Goal: Task Accomplishment & Management: Complete application form

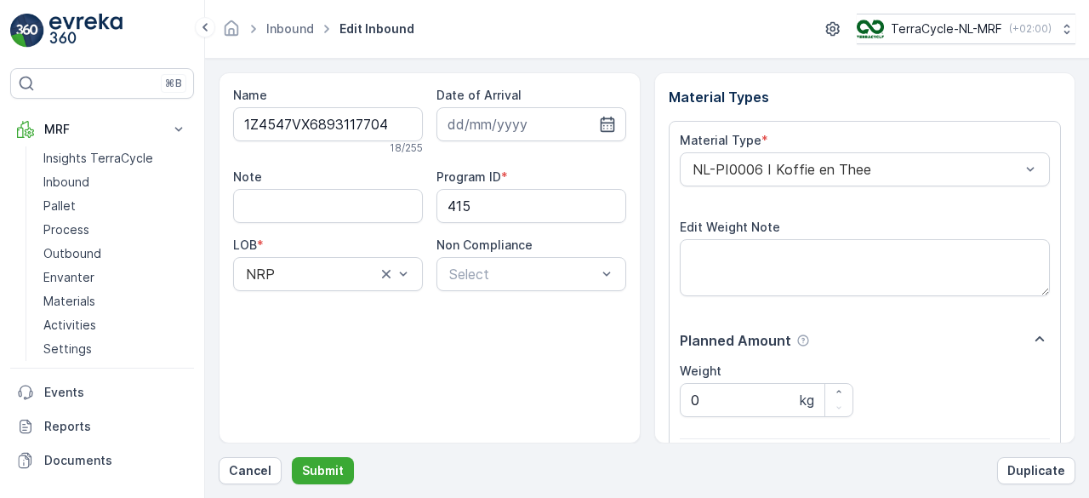
scroll to position [265, 0]
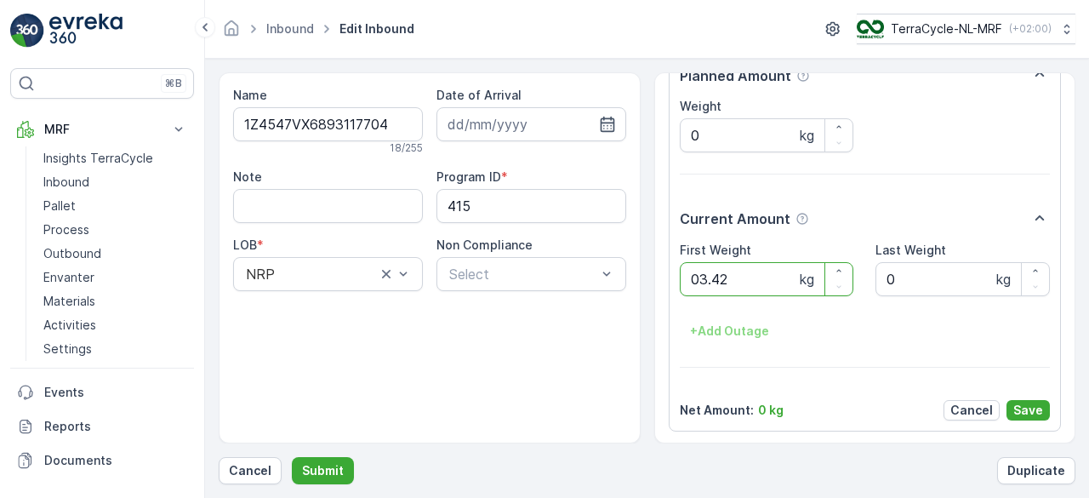
click at [292, 457] on button "Submit" at bounding box center [323, 470] width 62 height 27
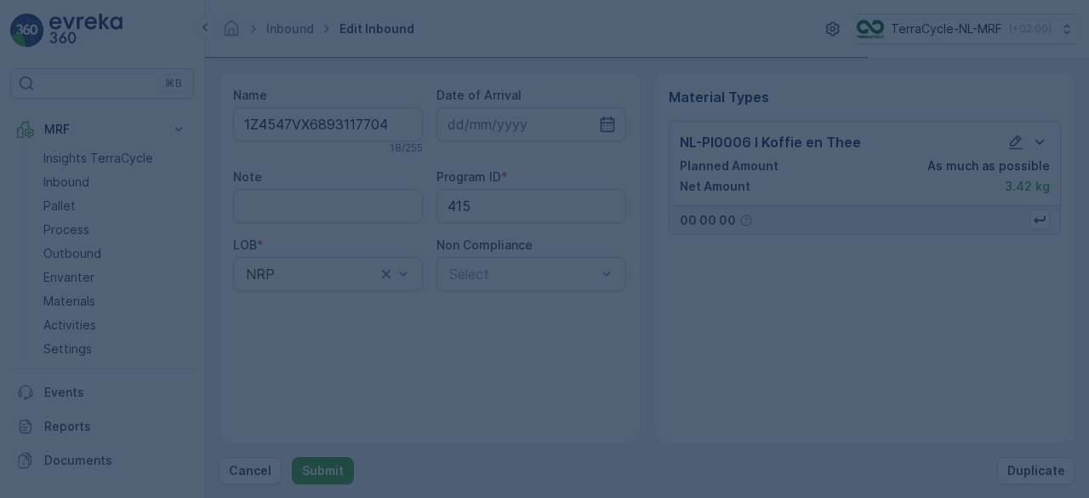
scroll to position [0, 0]
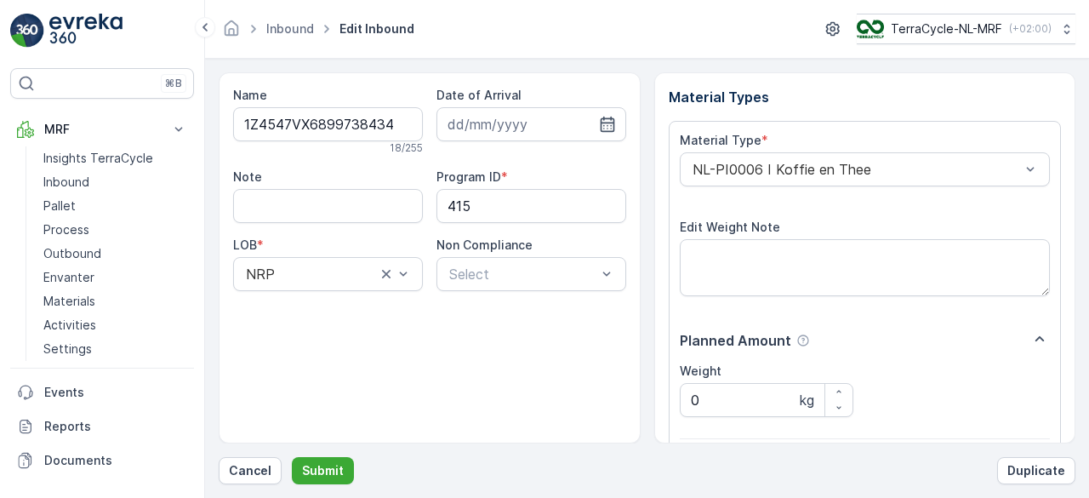
scroll to position [265, 0]
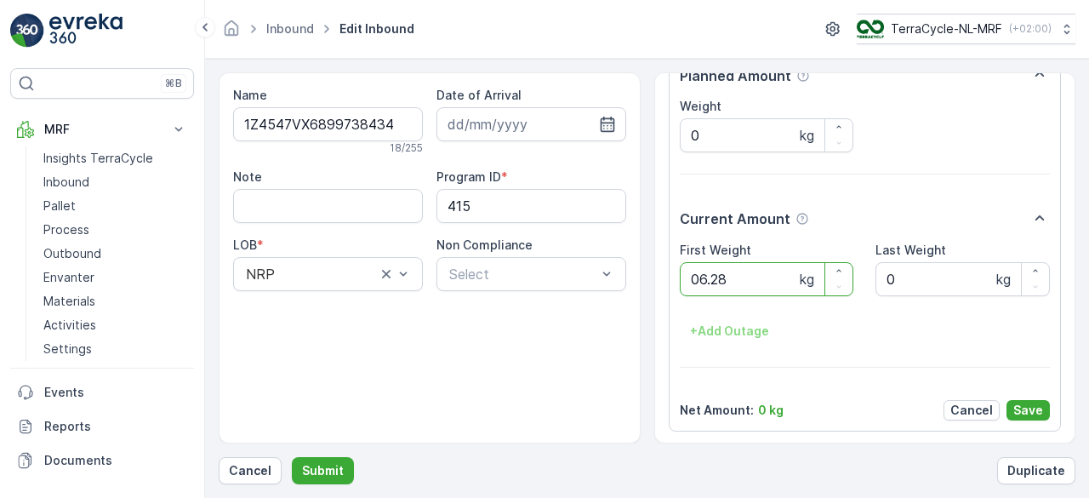
click at [292, 457] on button "Submit" at bounding box center [323, 470] width 62 height 27
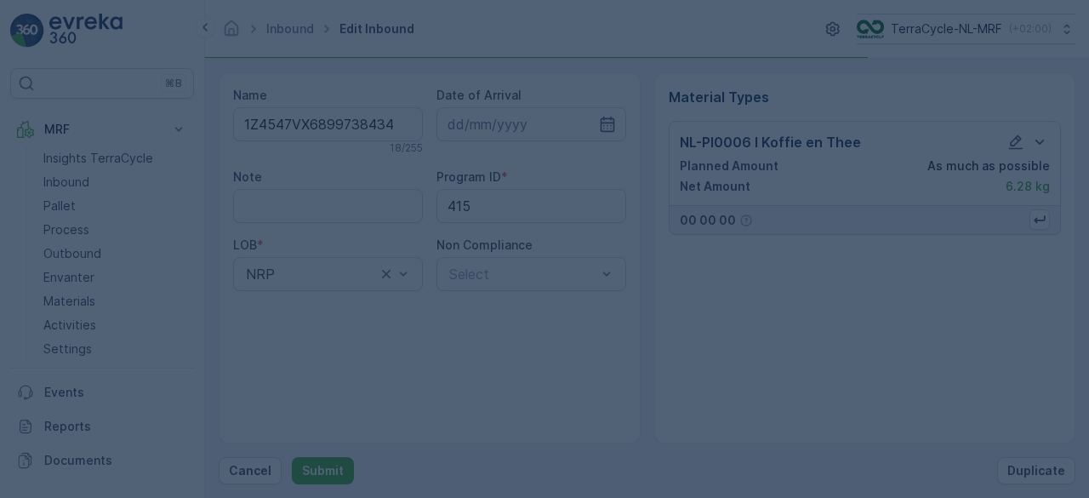
scroll to position [0, 0]
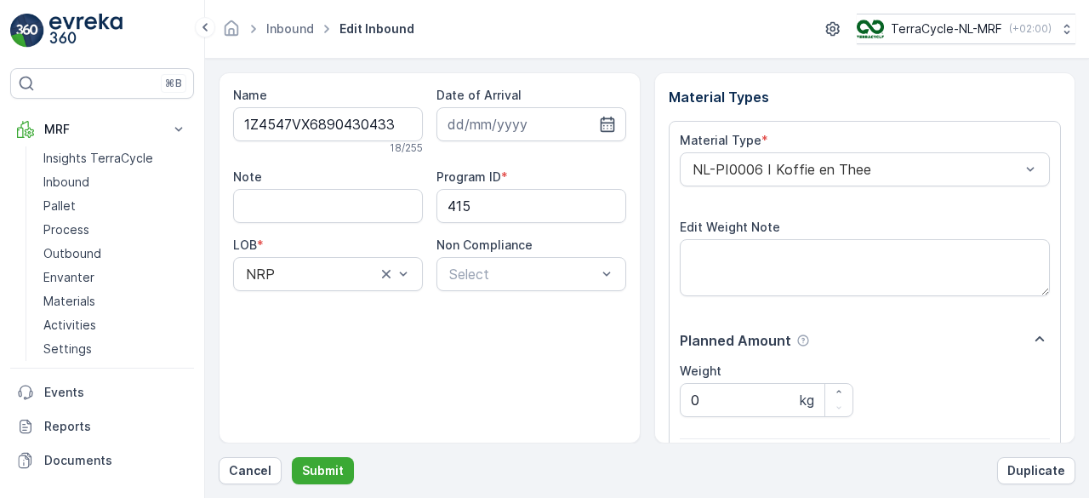
scroll to position [265, 0]
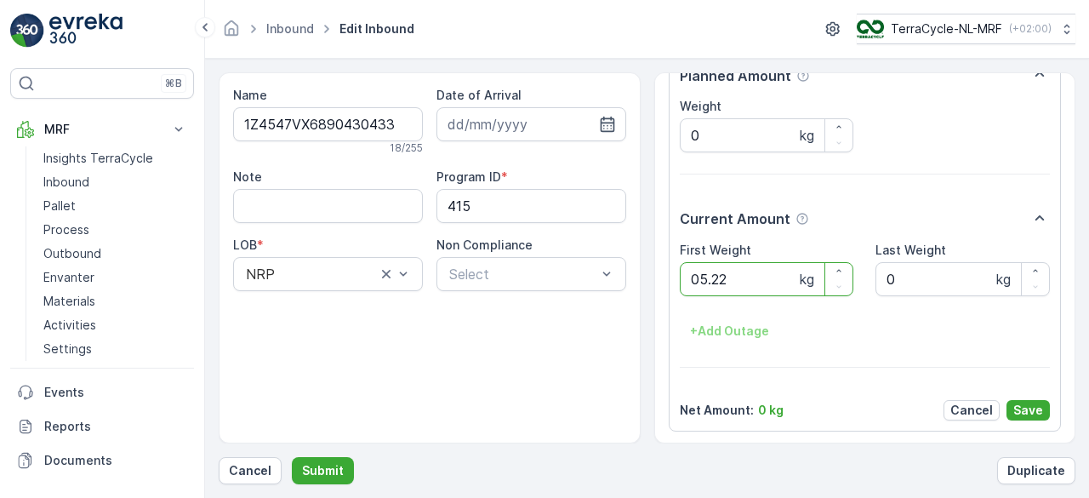
click at [292, 457] on button "Submit" at bounding box center [323, 470] width 62 height 27
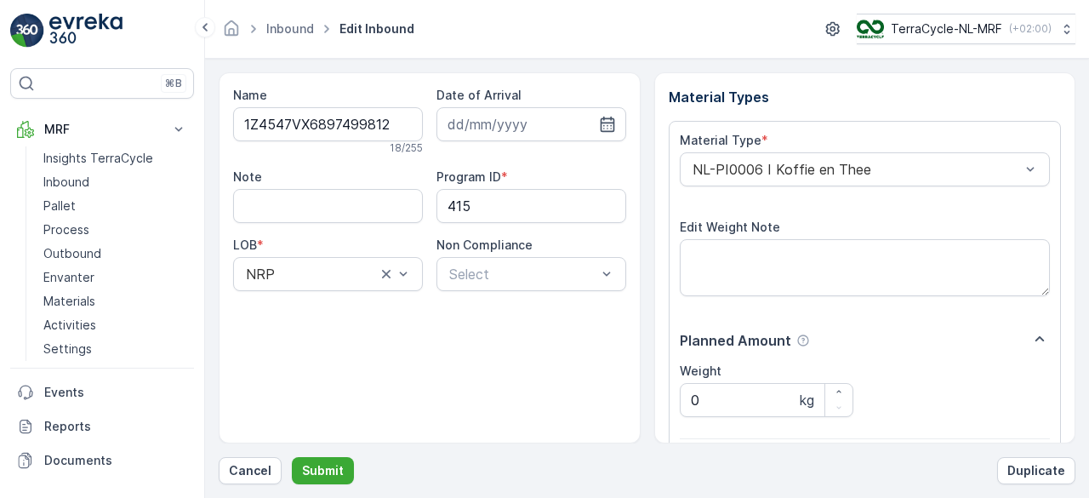
scroll to position [265, 0]
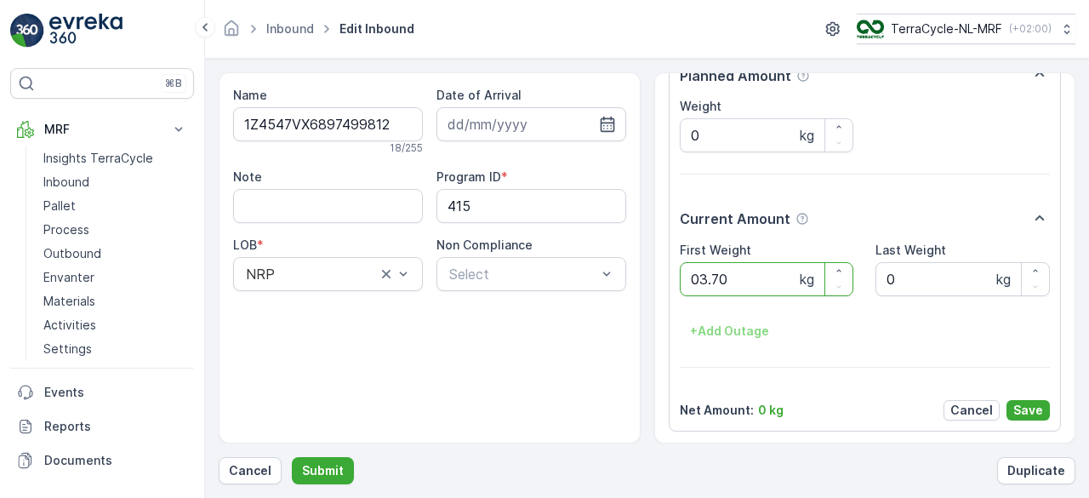
click at [292, 457] on button "Submit" at bounding box center [323, 470] width 62 height 27
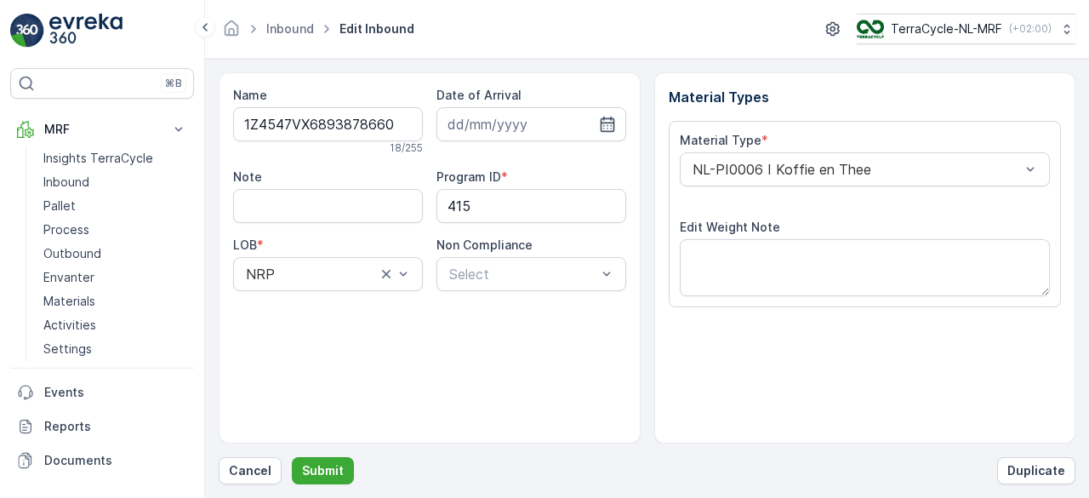
scroll to position [265, 0]
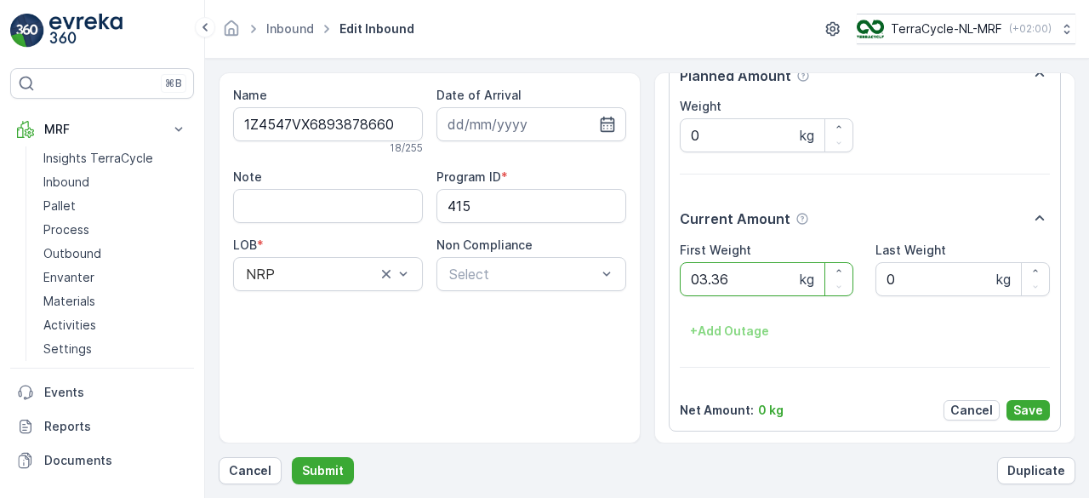
click at [292, 457] on button "Submit" at bounding box center [323, 470] width 62 height 27
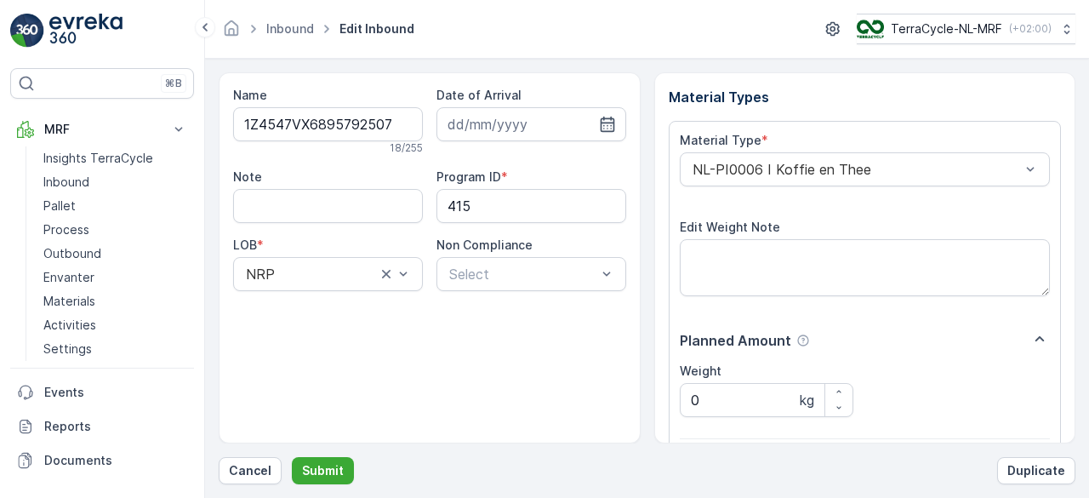
scroll to position [265, 0]
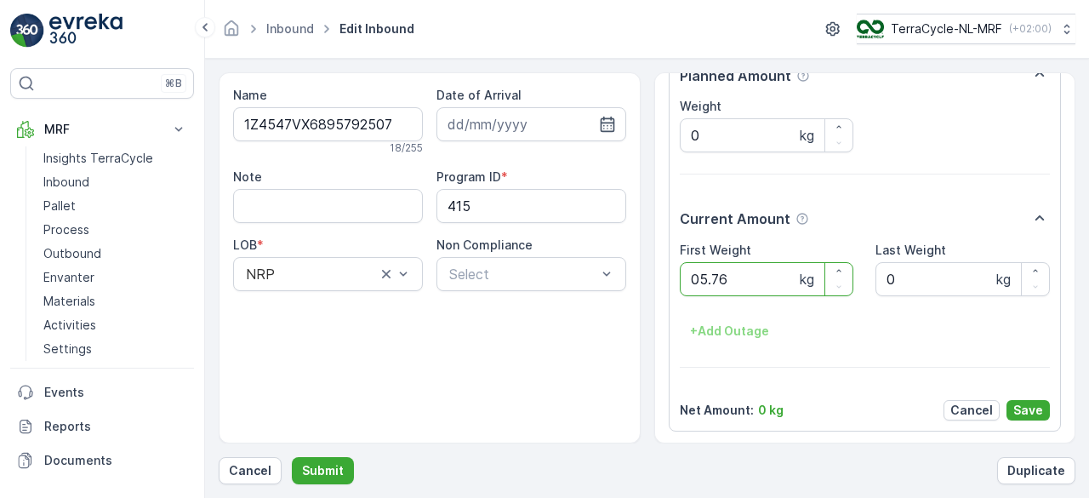
click at [292, 457] on button "Submit" at bounding box center [323, 470] width 62 height 27
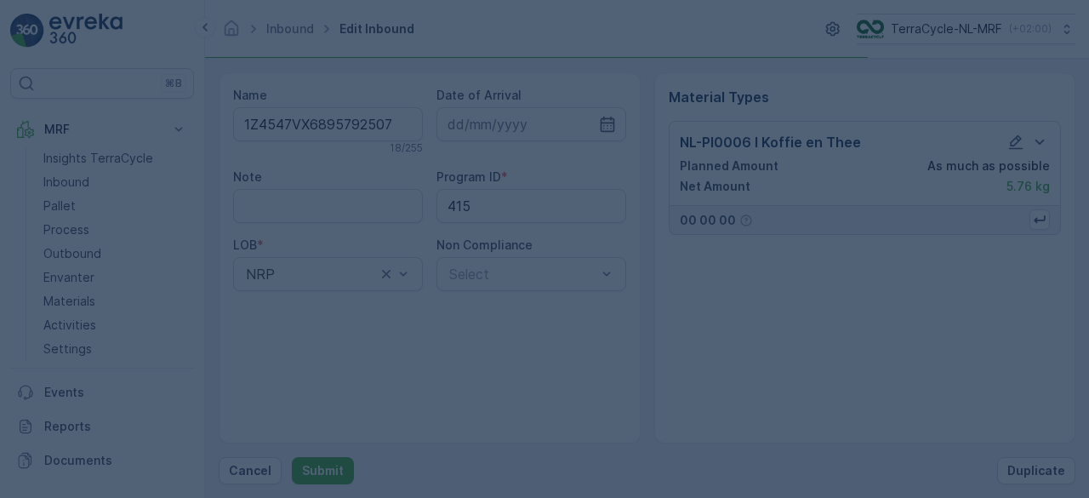
scroll to position [0, 0]
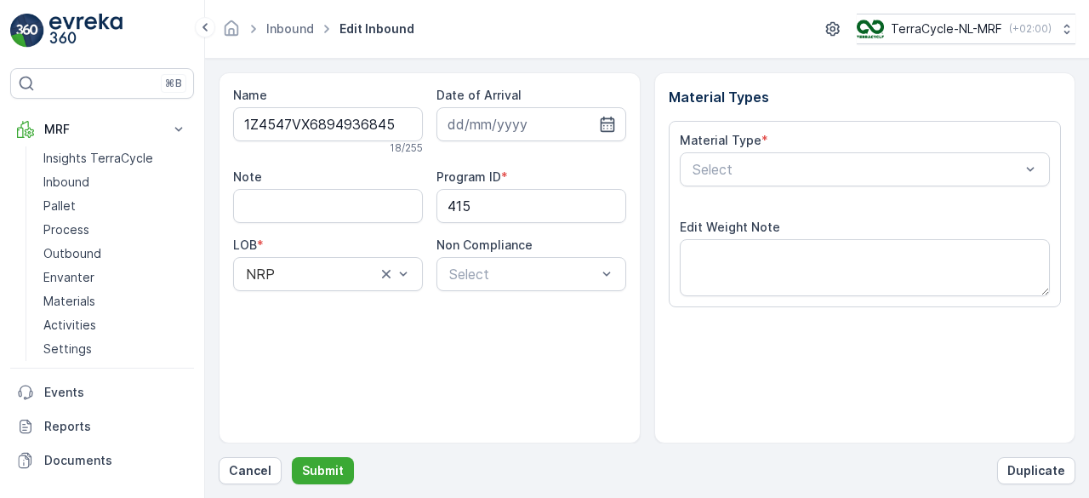
scroll to position [265, 0]
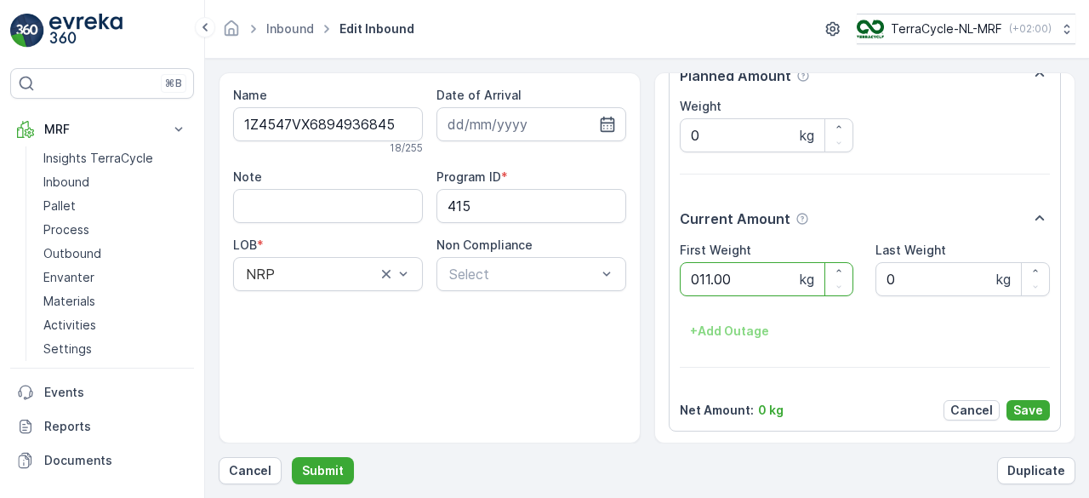
click at [292, 457] on button "Submit" at bounding box center [323, 470] width 62 height 27
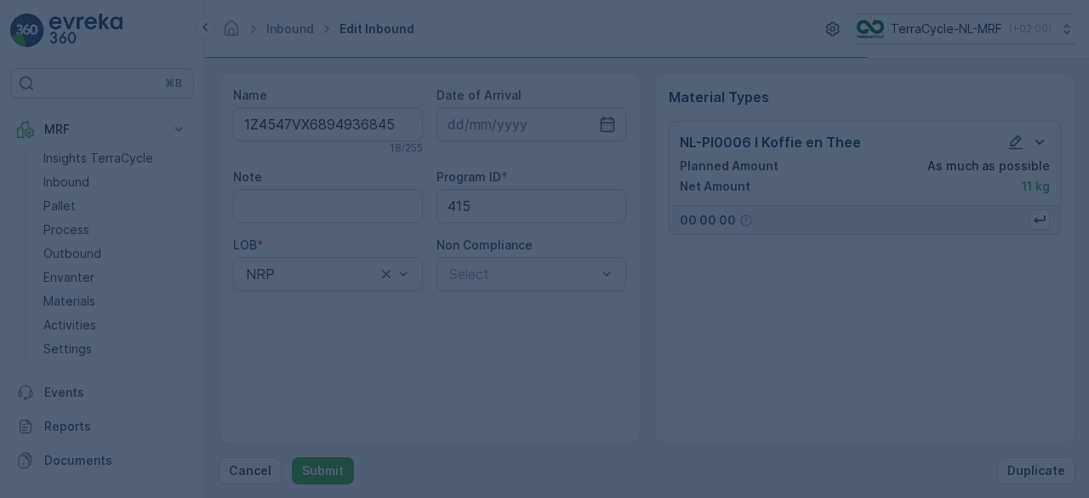
scroll to position [0, 0]
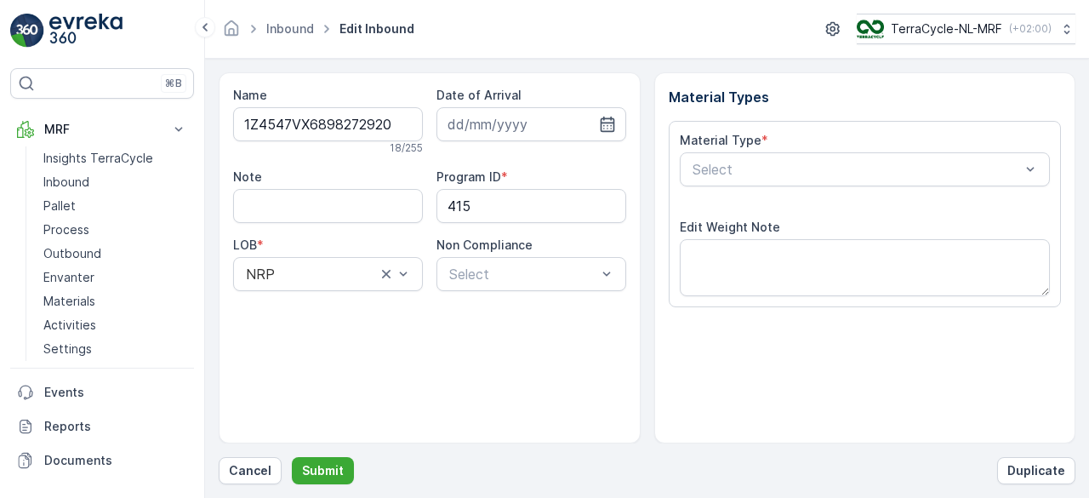
scroll to position [265, 0]
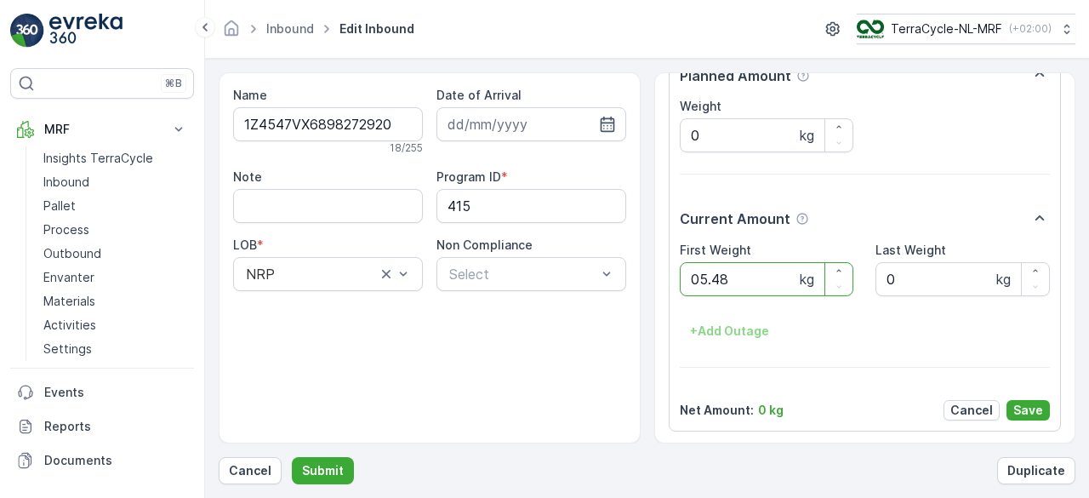
click at [292, 457] on button "Submit" at bounding box center [323, 470] width 62 height 27
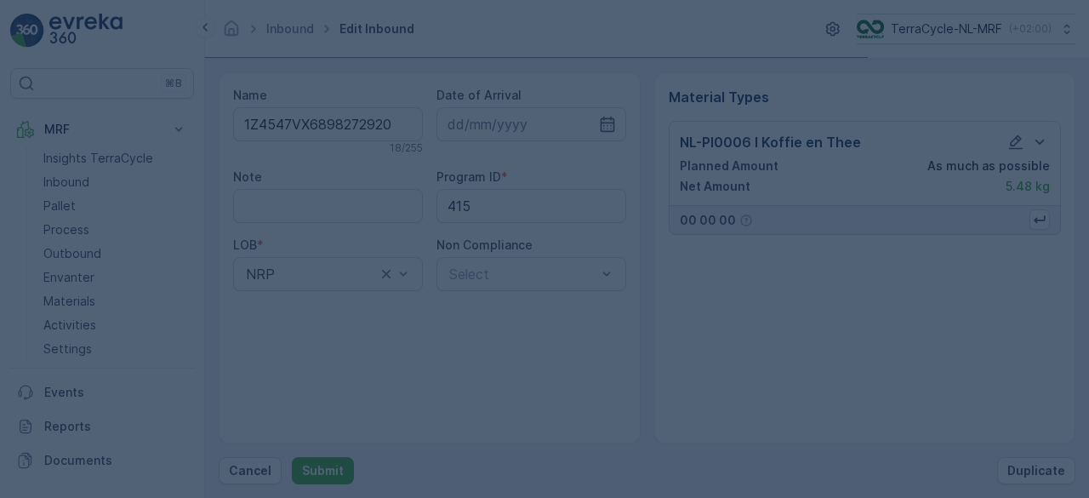
scroll to position [0, 0]
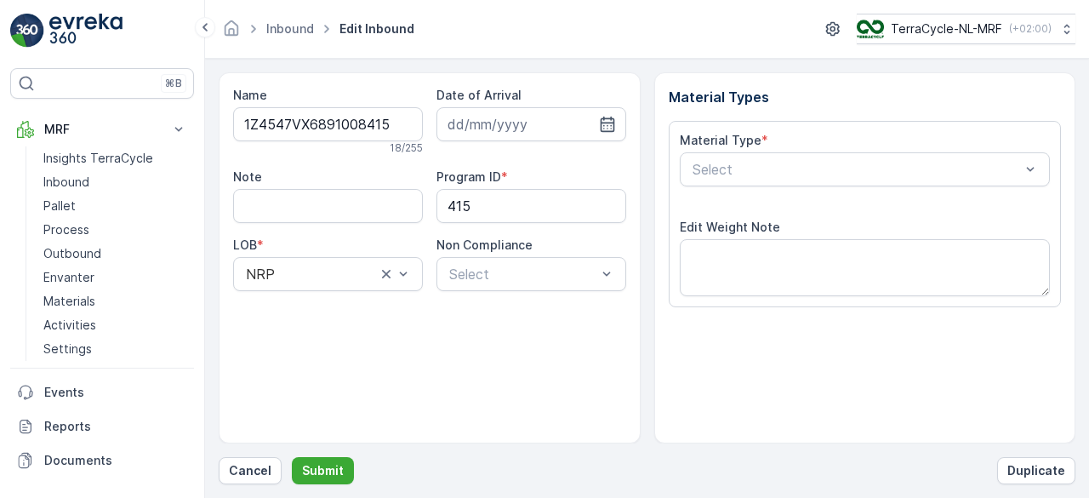
scroll to position [265, 0]
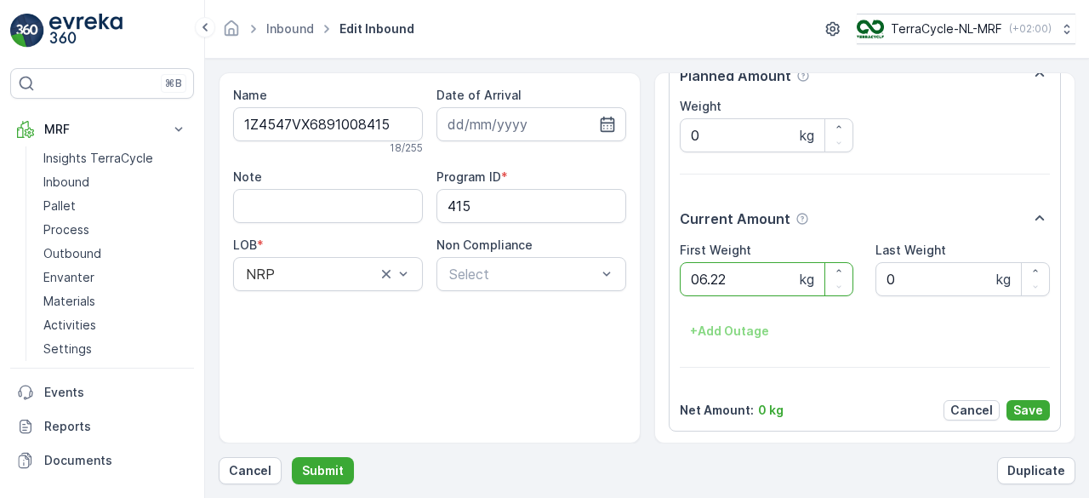
click at [292, 457] on button "Submit" at bounding box center [323, 470] width 62 height 27
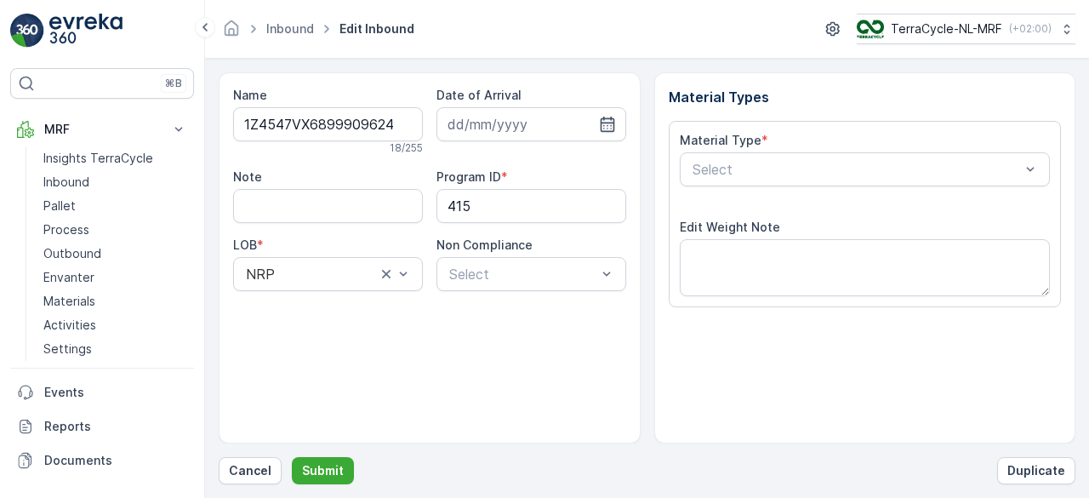
scroll to position [265, 0]
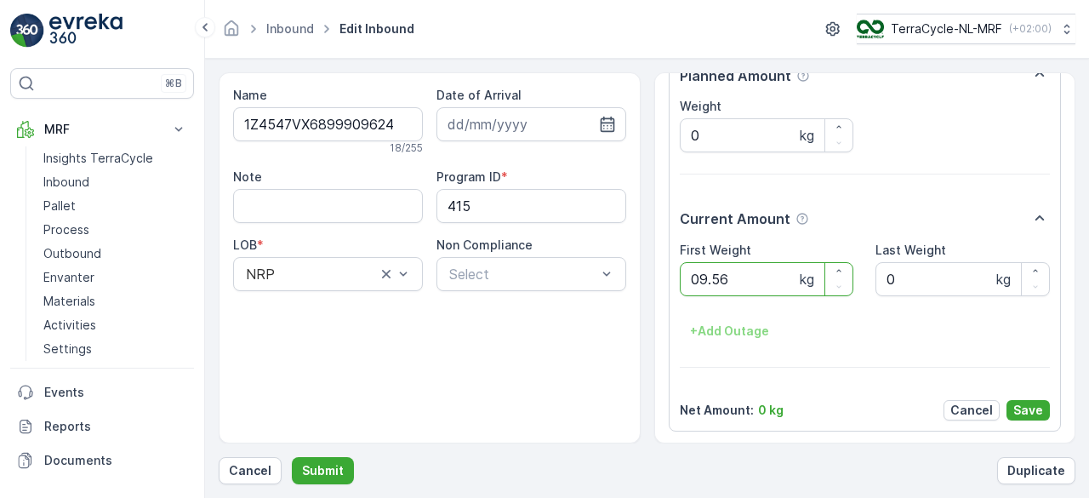
click at [292, 457] on button "Submit" at bounding box center [323, 470] width 62 height 27
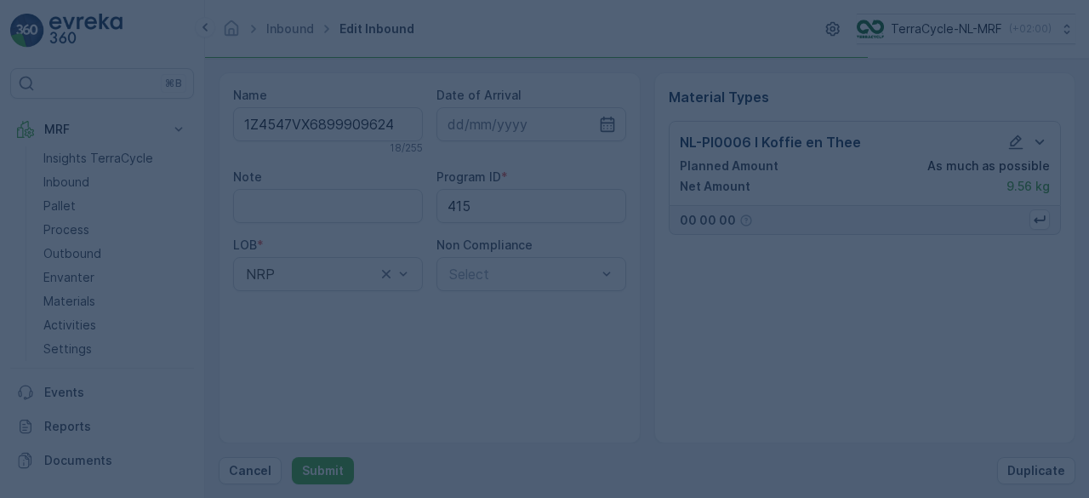
scroll to position [0, 0]
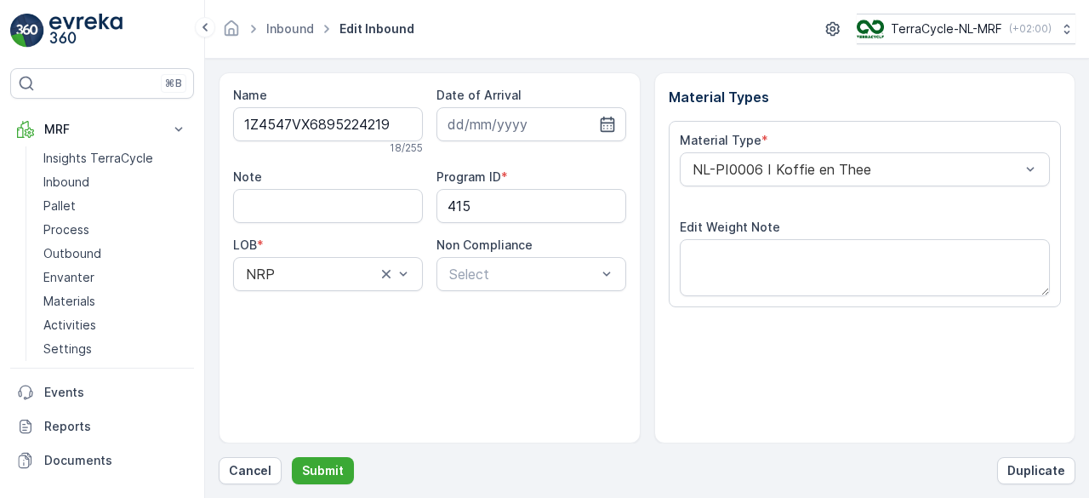
scroll to position [265, 0]
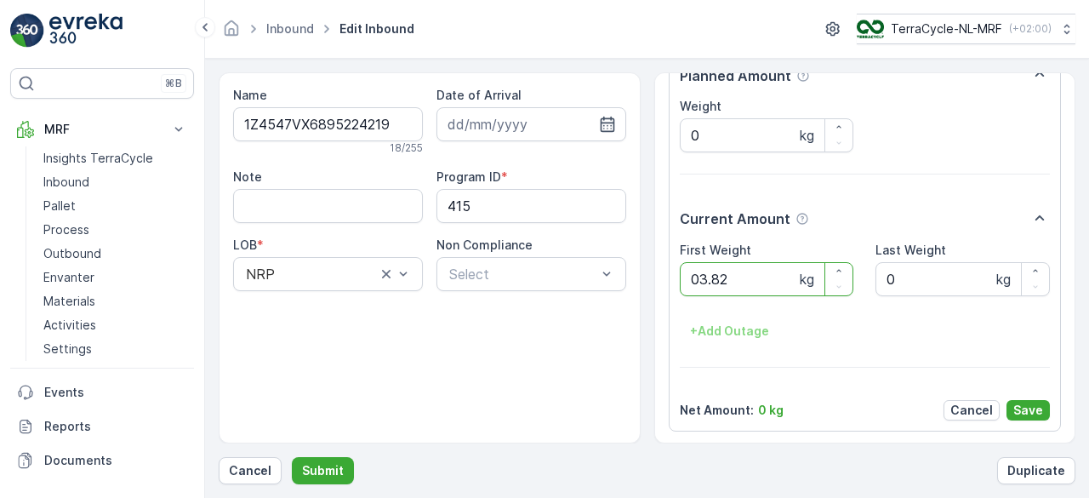
click at [292, 457] on button "Submit" at bounding box center [323, 470] width 62 height 27
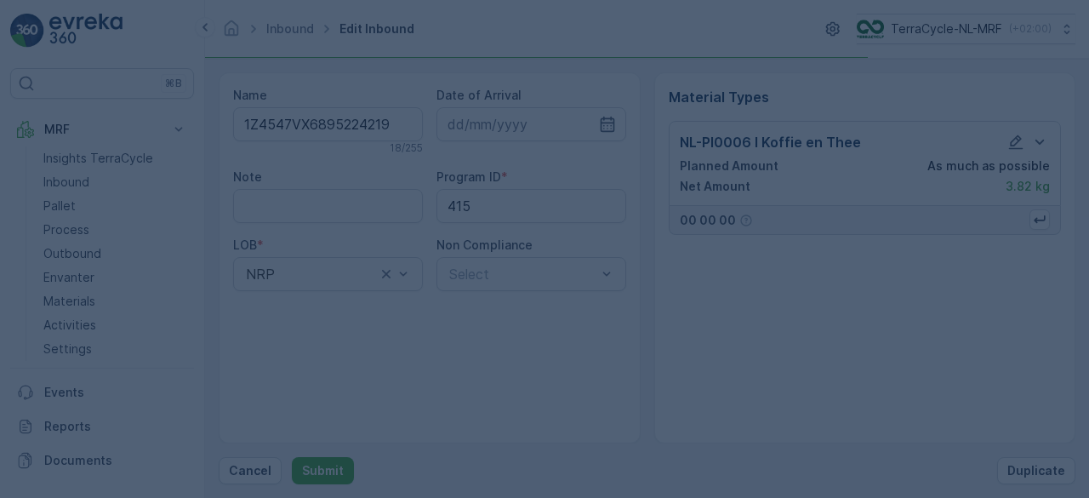
scroll to position [0, 0]
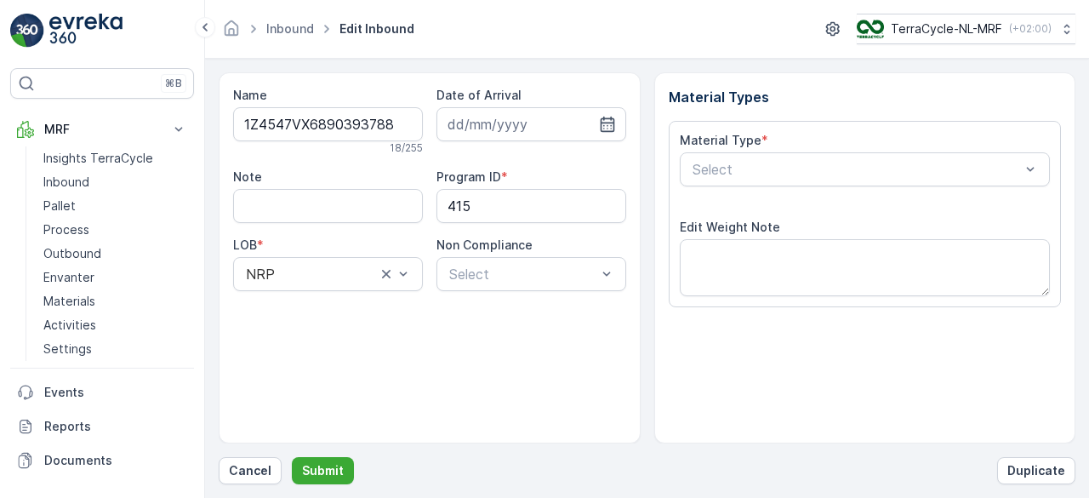
scroll to position [265, 0]
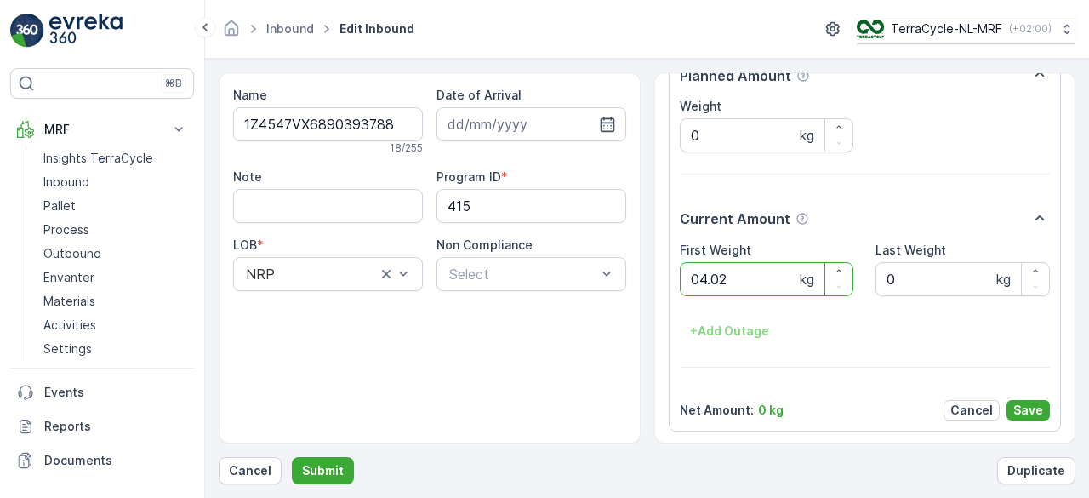
click at [292, 457] on button "Submit" at bounding box center [323, 470] width 62 height 27
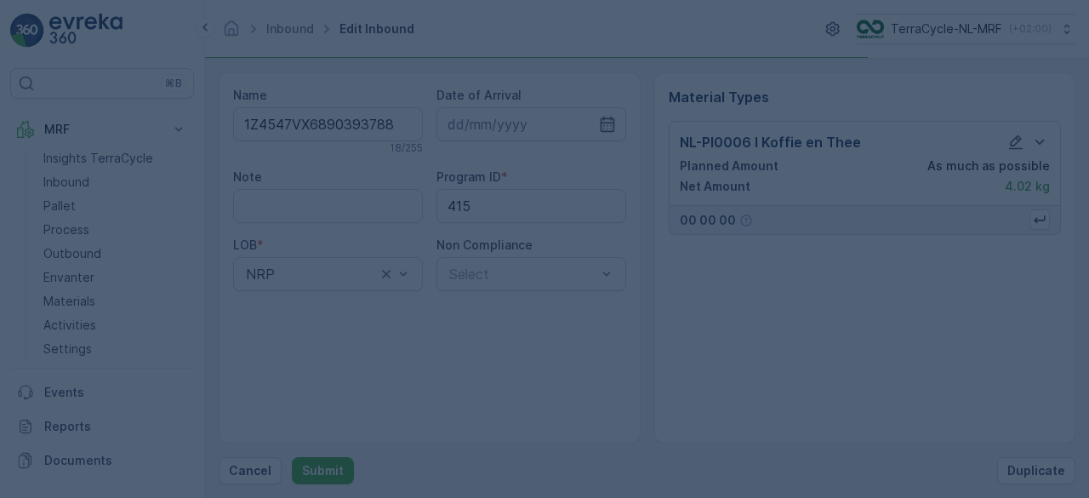
scroll to position [0, 0]
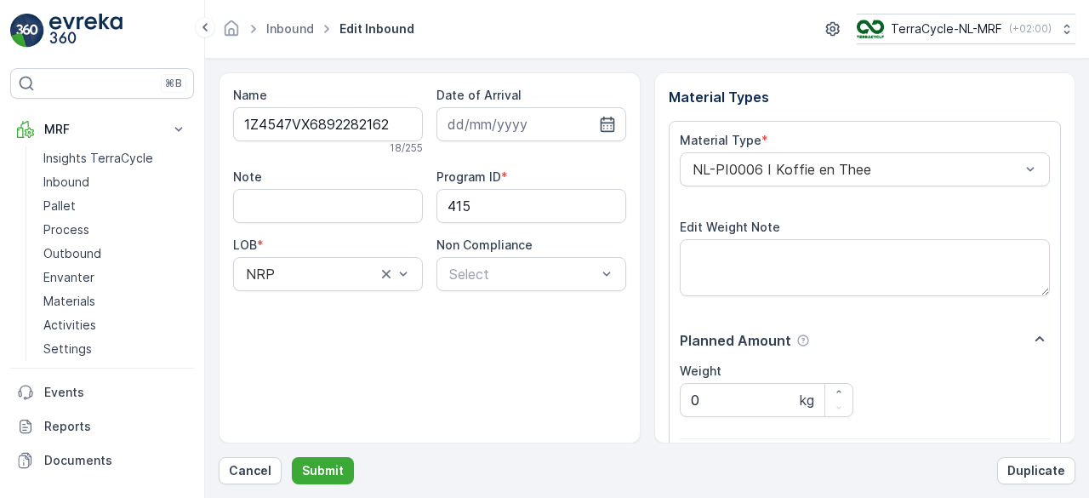
scroll to position [265, 0]
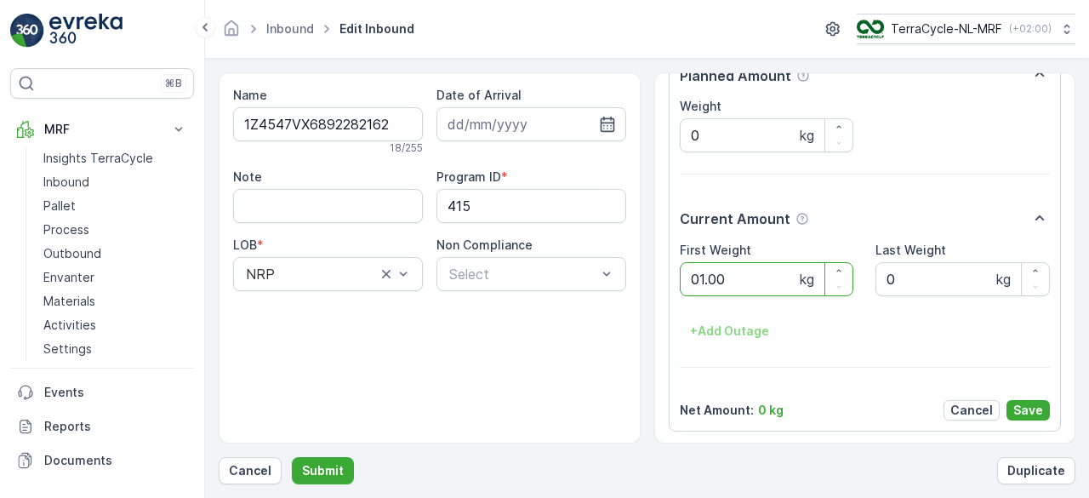
click at [292, 457] on button "Submit" at bounding box center [323, 470] width 62 height 27
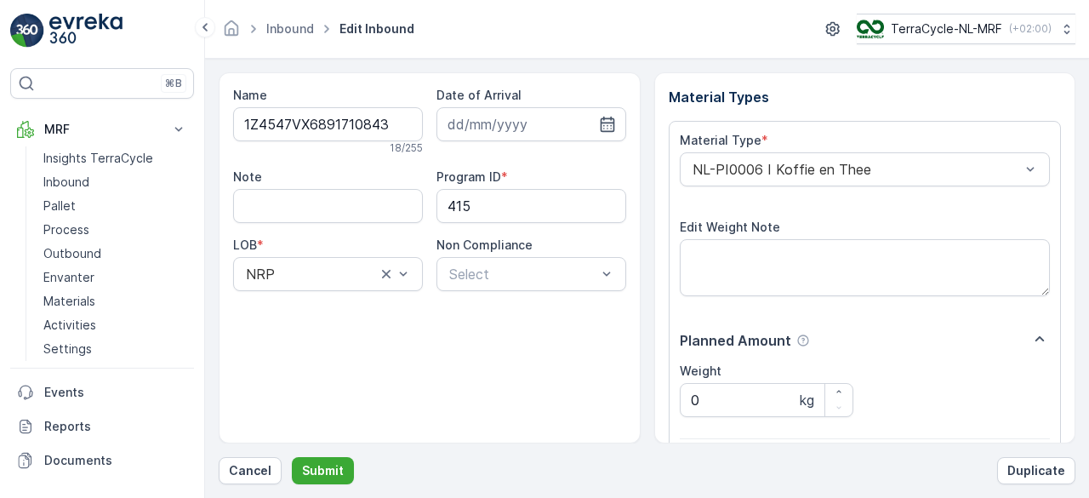
scroll to position [265, 0]
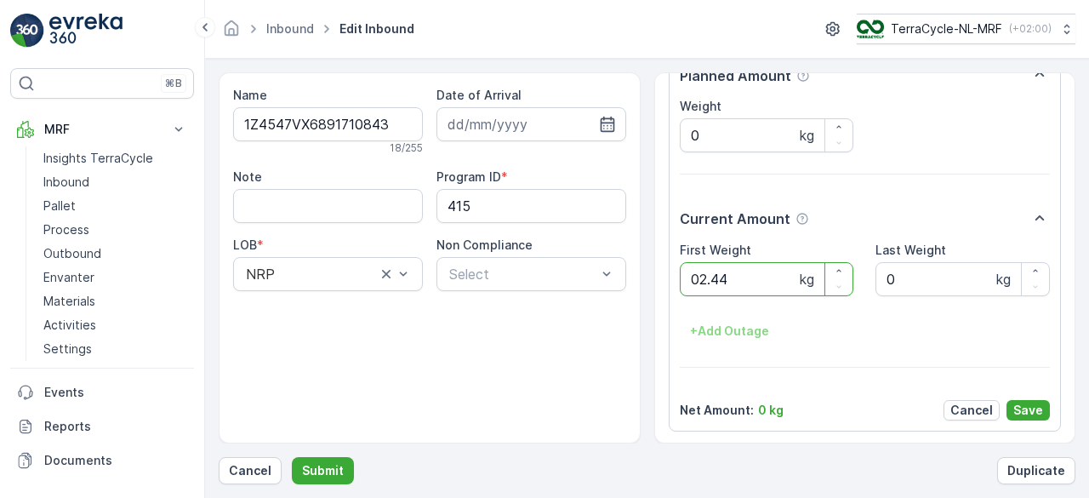
click at [292, 457] on button "Submit" at bounding box center [323, 470] width 62 height 27
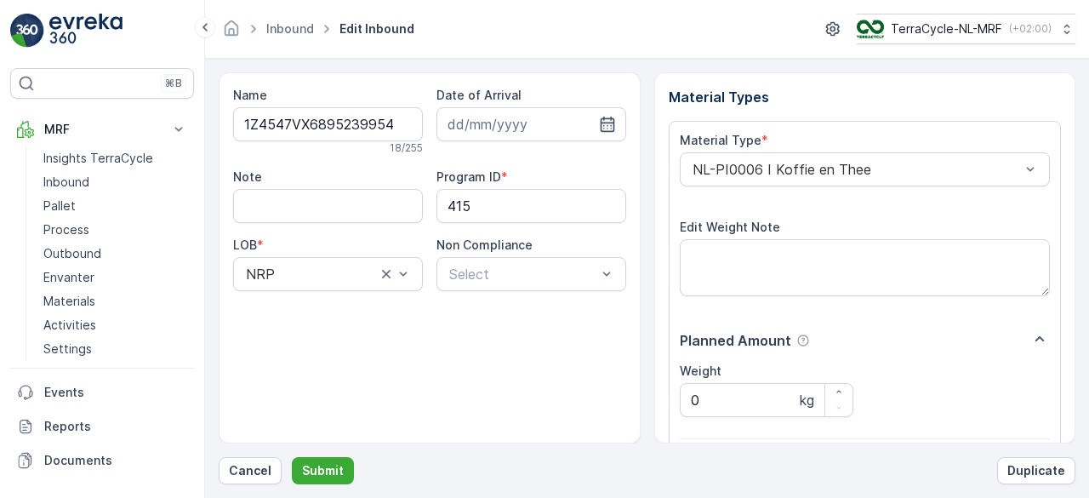
scroll to position [265, 0]
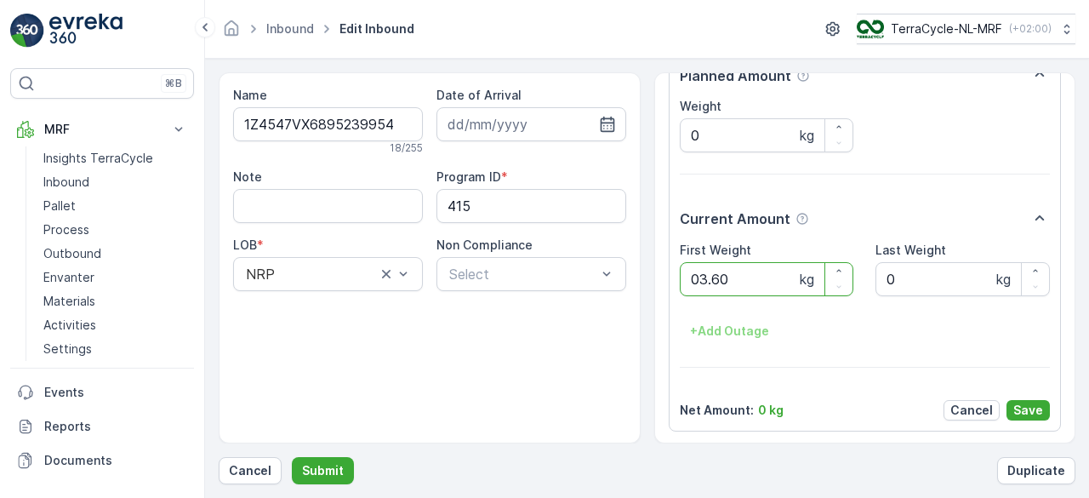
click at [292, 457] on button "Submit" at bounding box center [323, 470] width 62 height 27
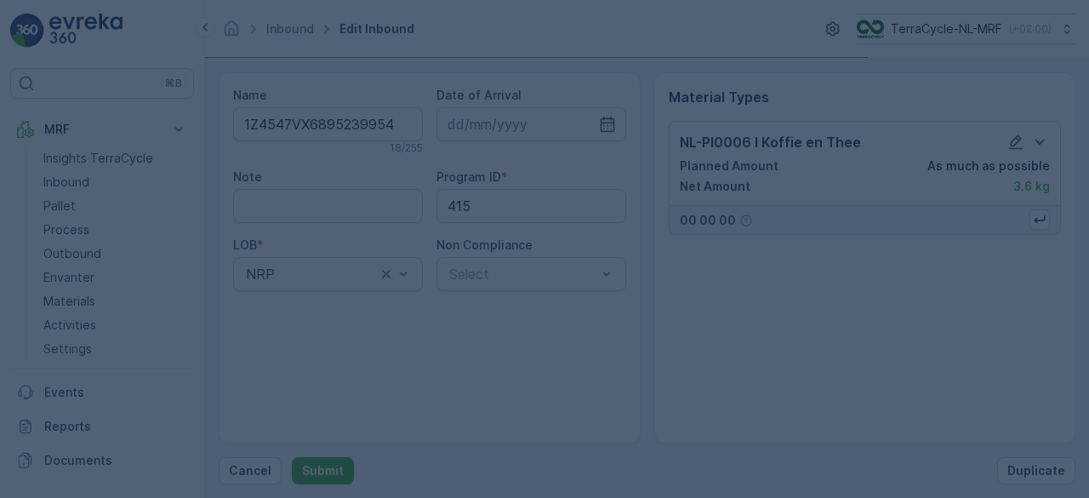
scroll to position [0, 0]
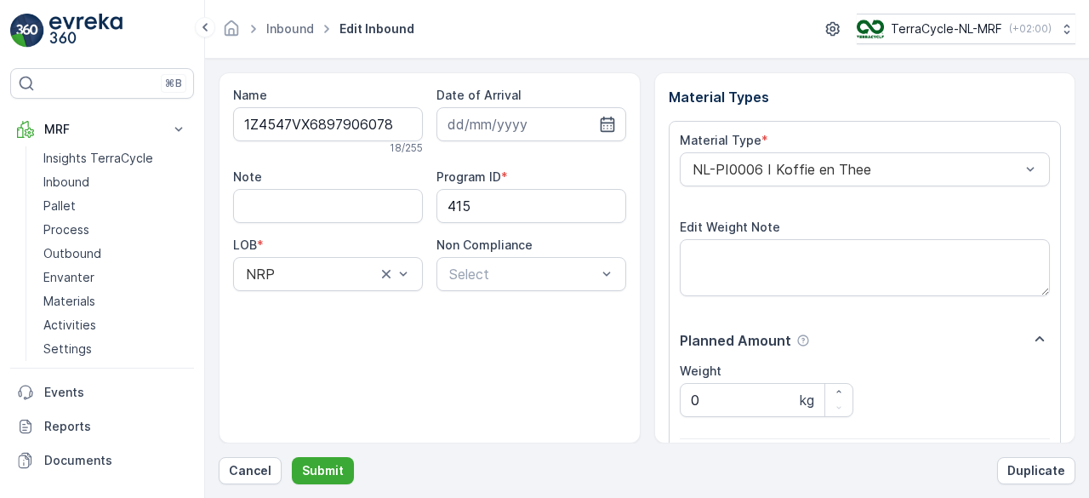
scroll to position [265, 0]
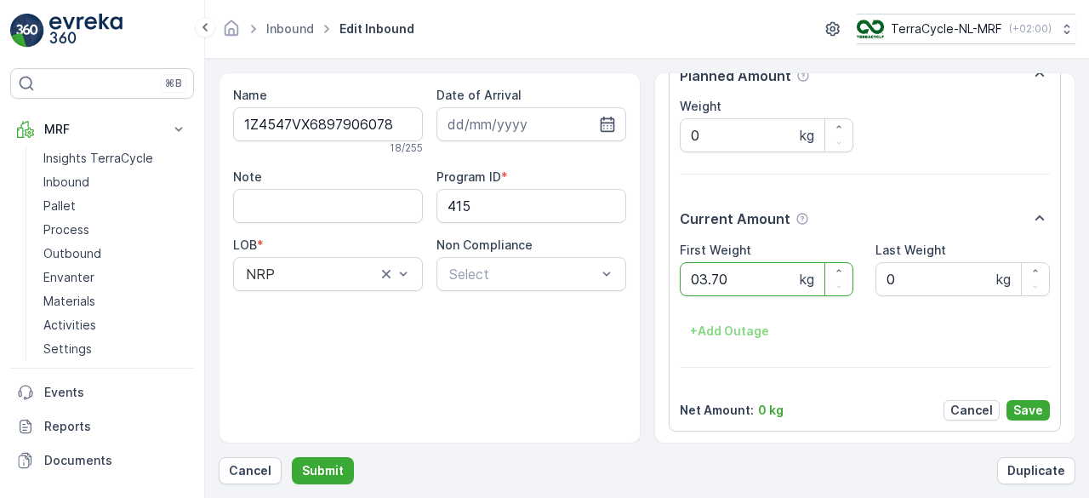
click at [292, 457] on button "Submit" at bounding box center [323, 470] width 62 height 27
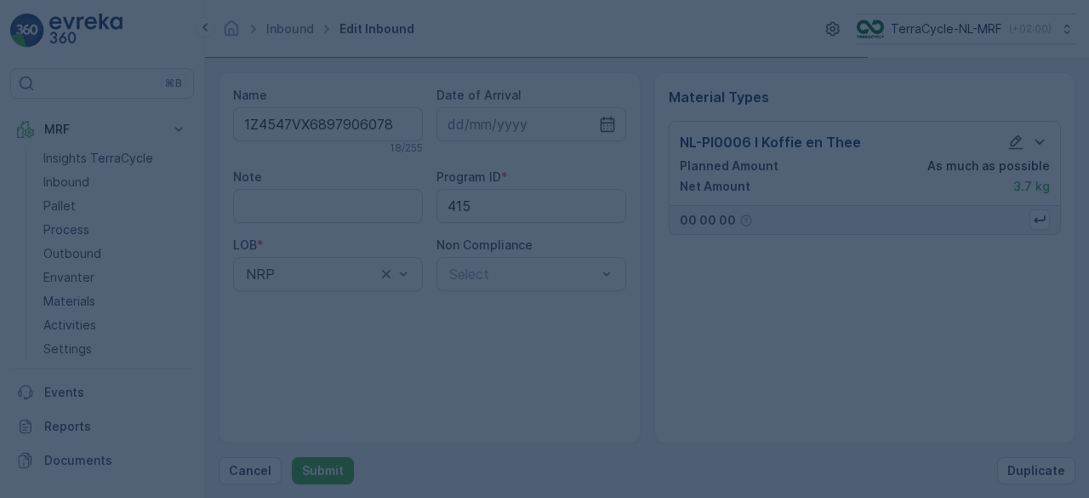
scroll to position [0, 0]
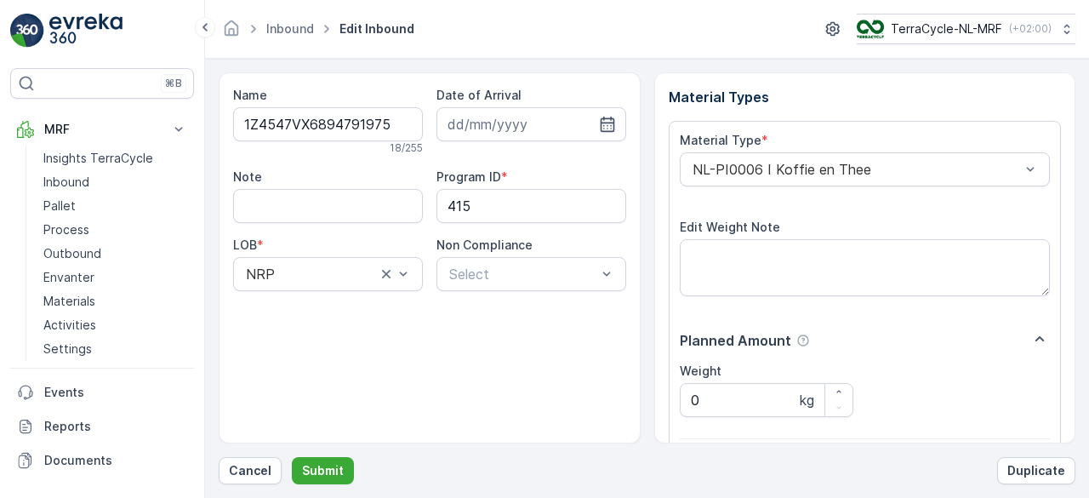
scroll to position [265, 0]
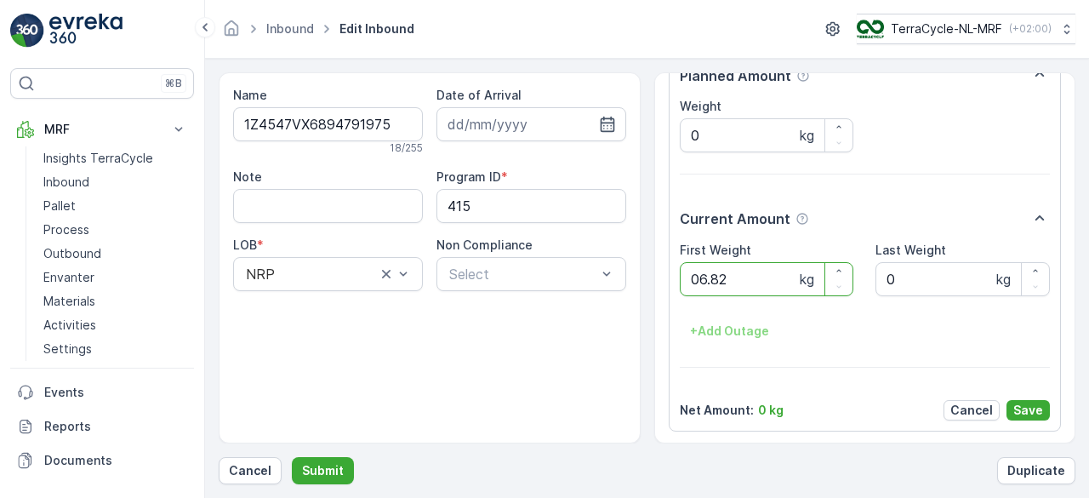
click at [292, 457] on button "Submit" at bounding box center [323, 470] width 62 height 27
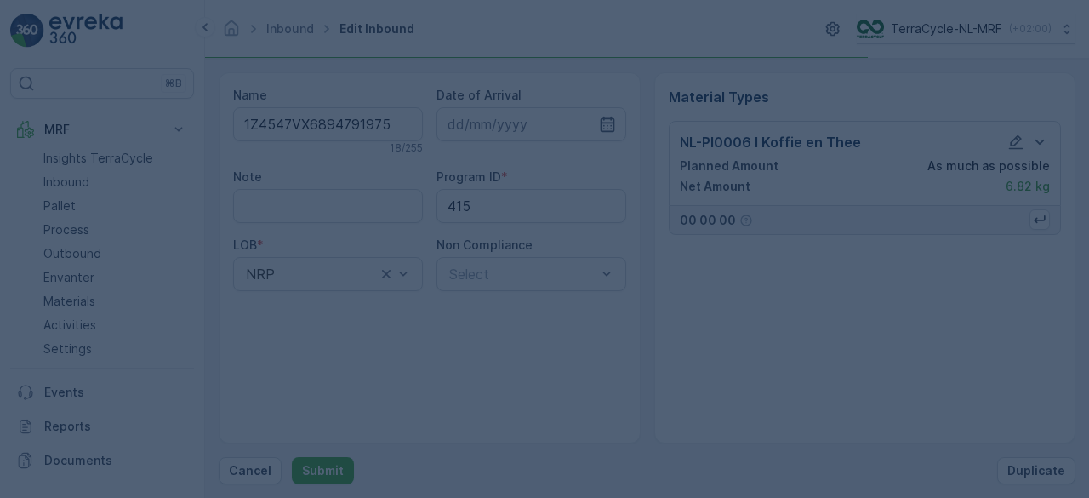
scroll to position [0, 0]
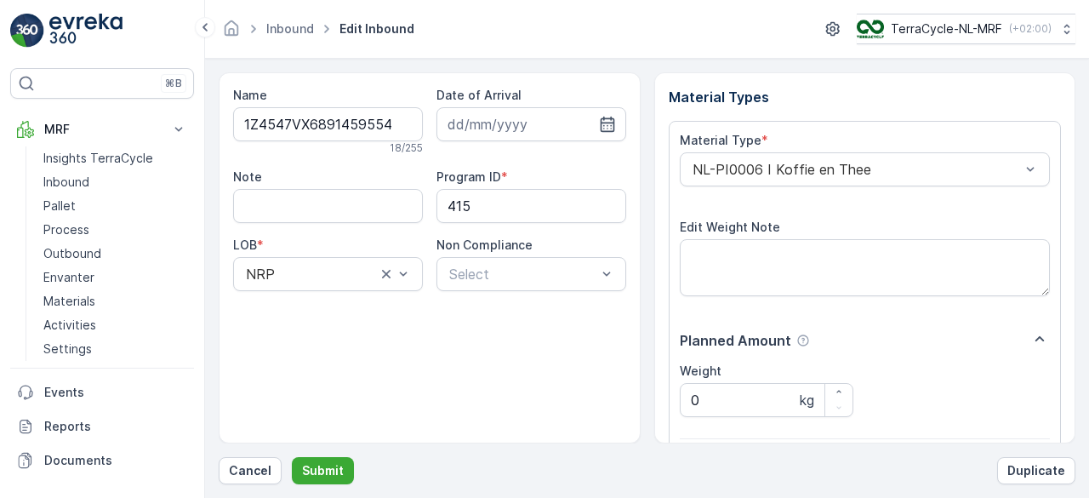
scroll to position [265, 0]
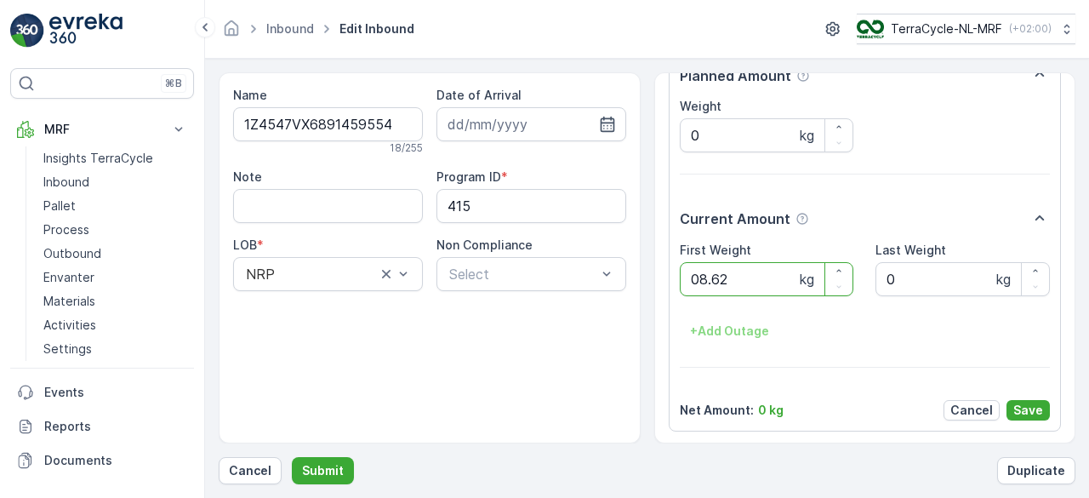
click at [292, 457] on button "Submit" at bounding box center [323, 470] width 62 height 27
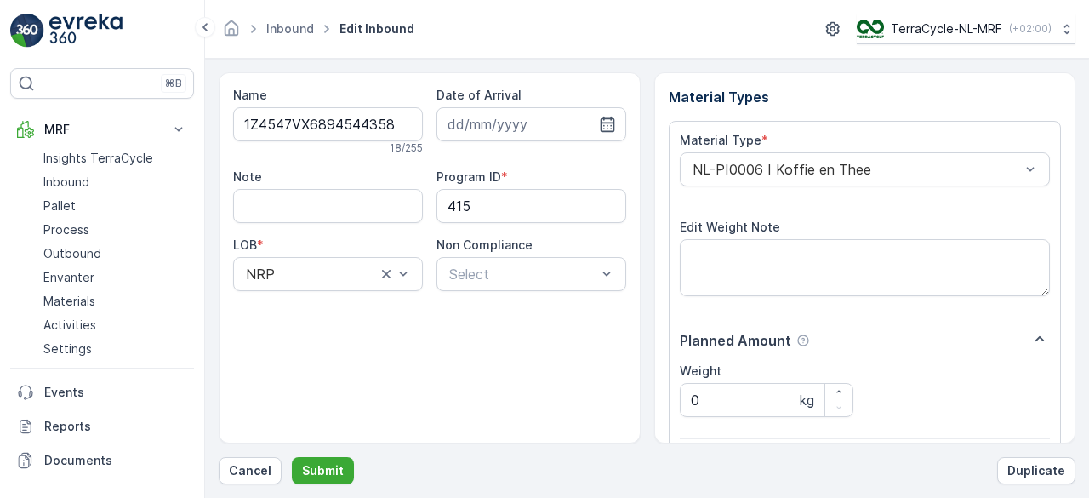
scroll to position [265, 0]
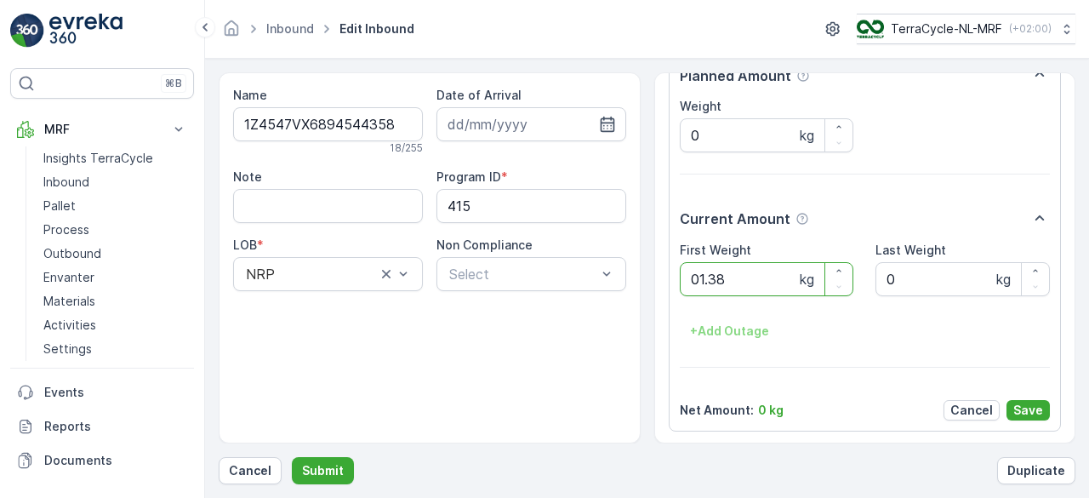
click at [292, 457] on button "Submit" at bounding box center [323, 470] width 62 height 27
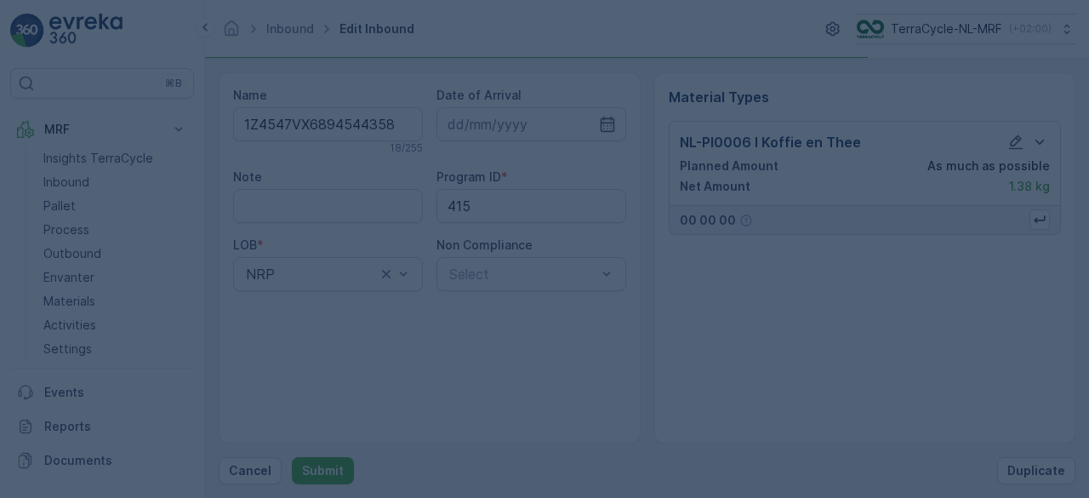
scroll to position [0, 0]
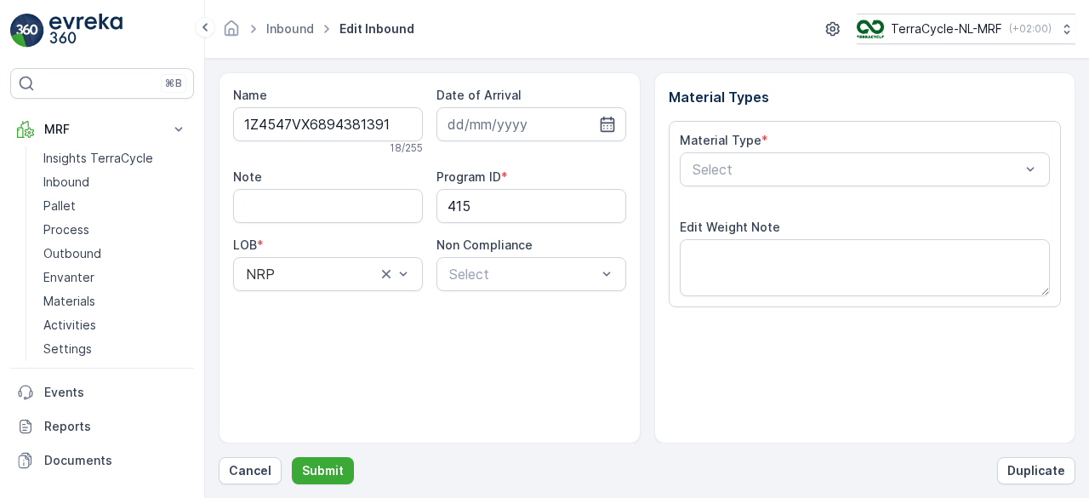
scroll to position [265, 0]
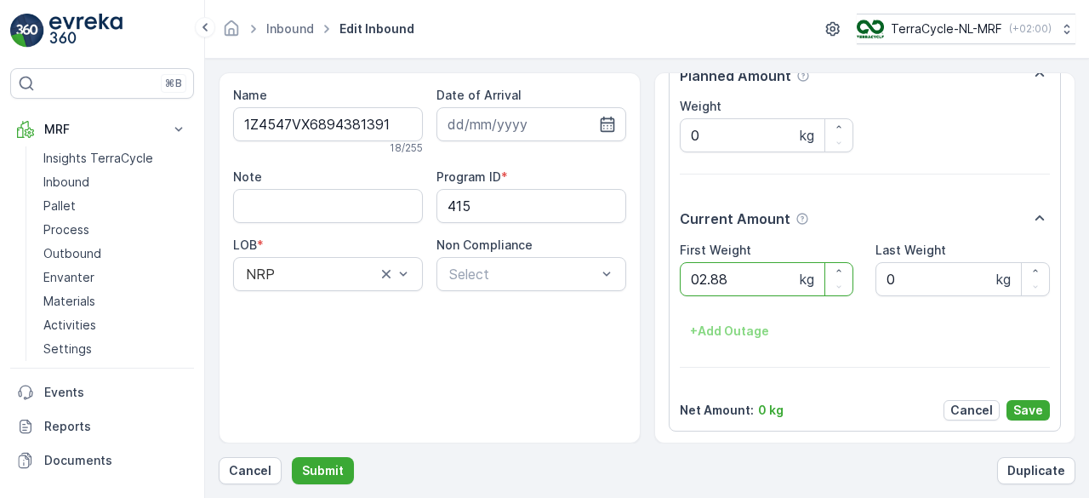
click at [292, 457] on button "Submit" at bounding box center [323, 470] width 62 height 27
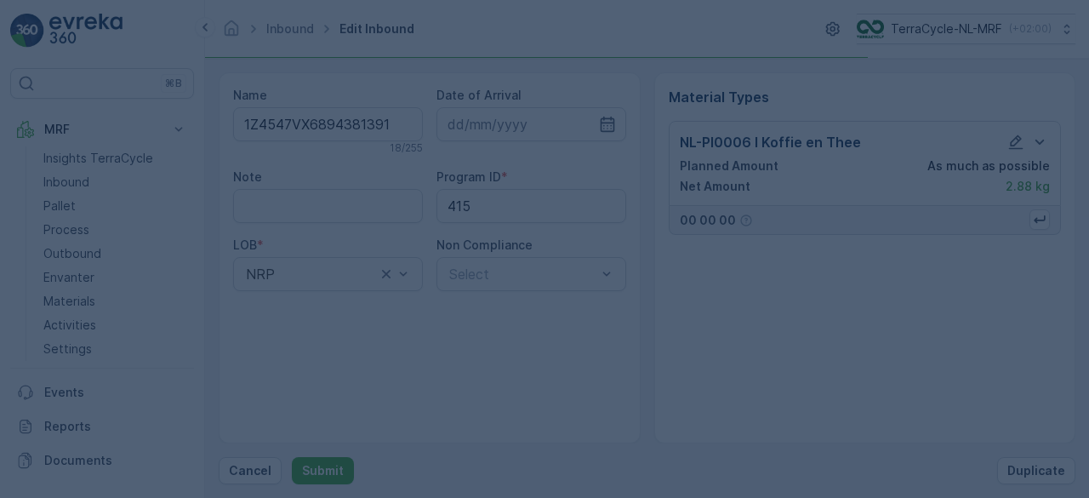
scroll to position [0, 0]
